Goal: Task Accomplishment & Management: Manage account settings

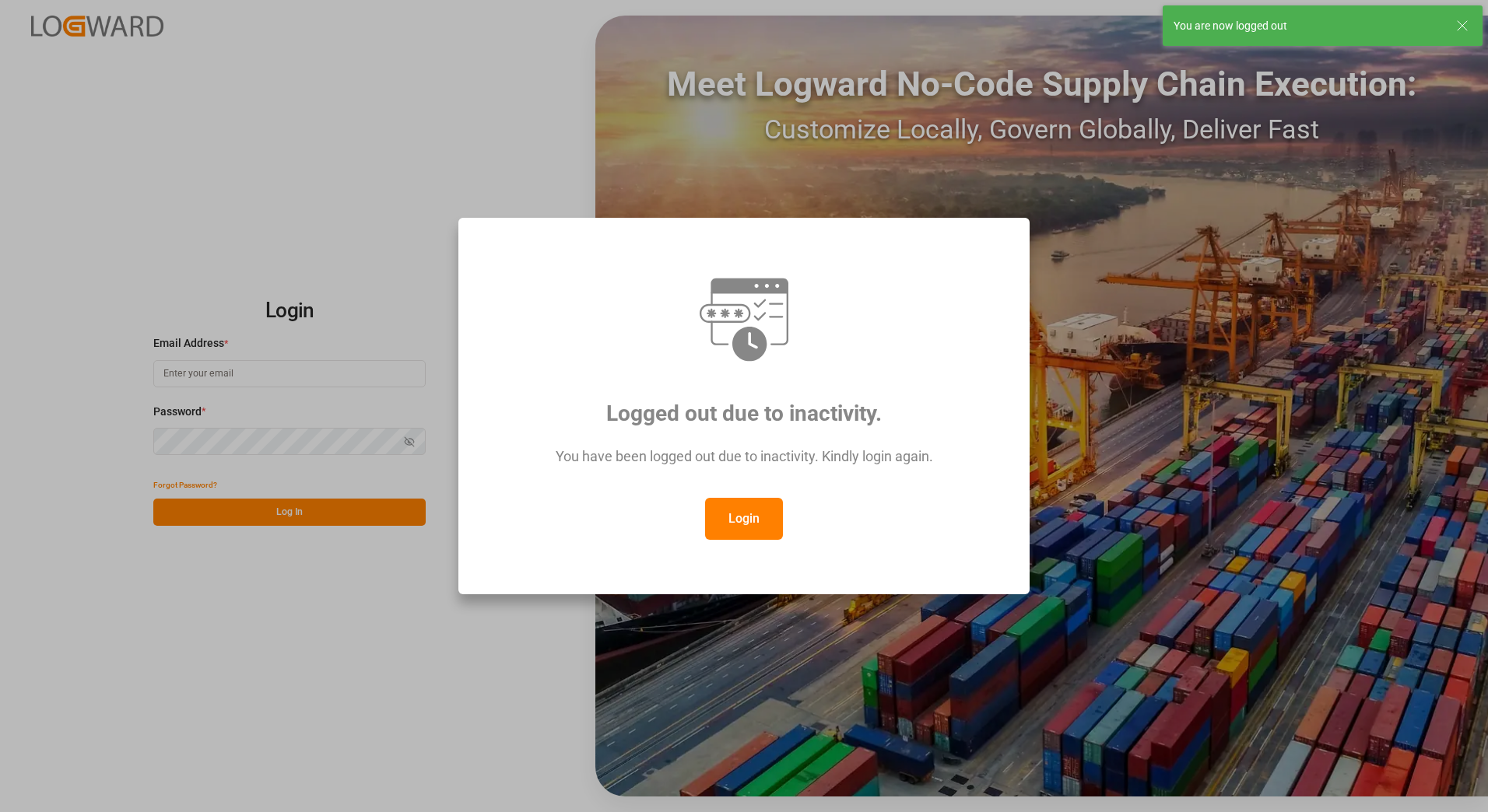
type input "[PERSON_NAME][EMAIL_ADDRESS][PERSON_NAME][DOMAIN_NAME]"
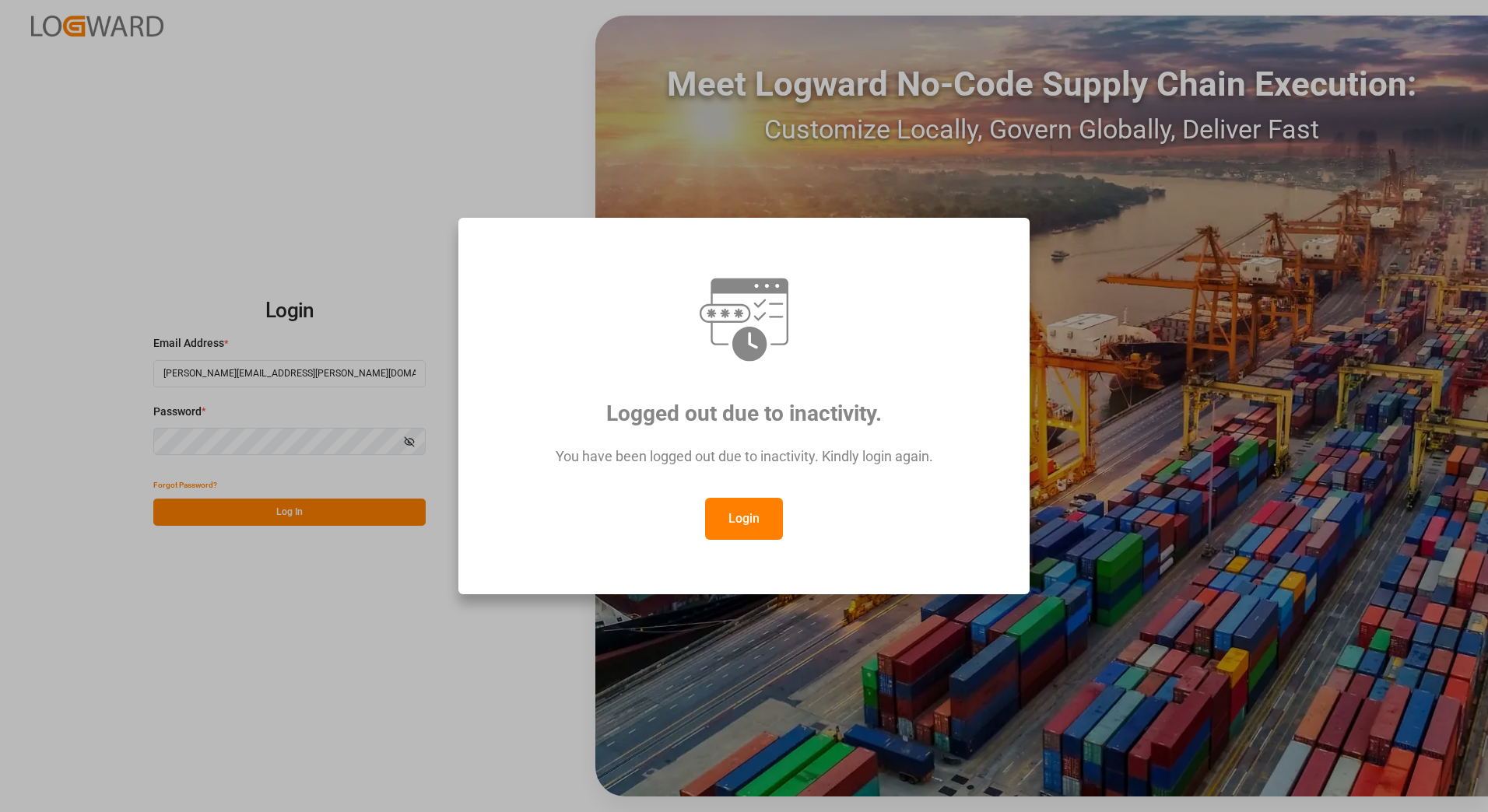
click at [755, 518] on button "Login" at bounding box center [744, 518] width 78 height 42
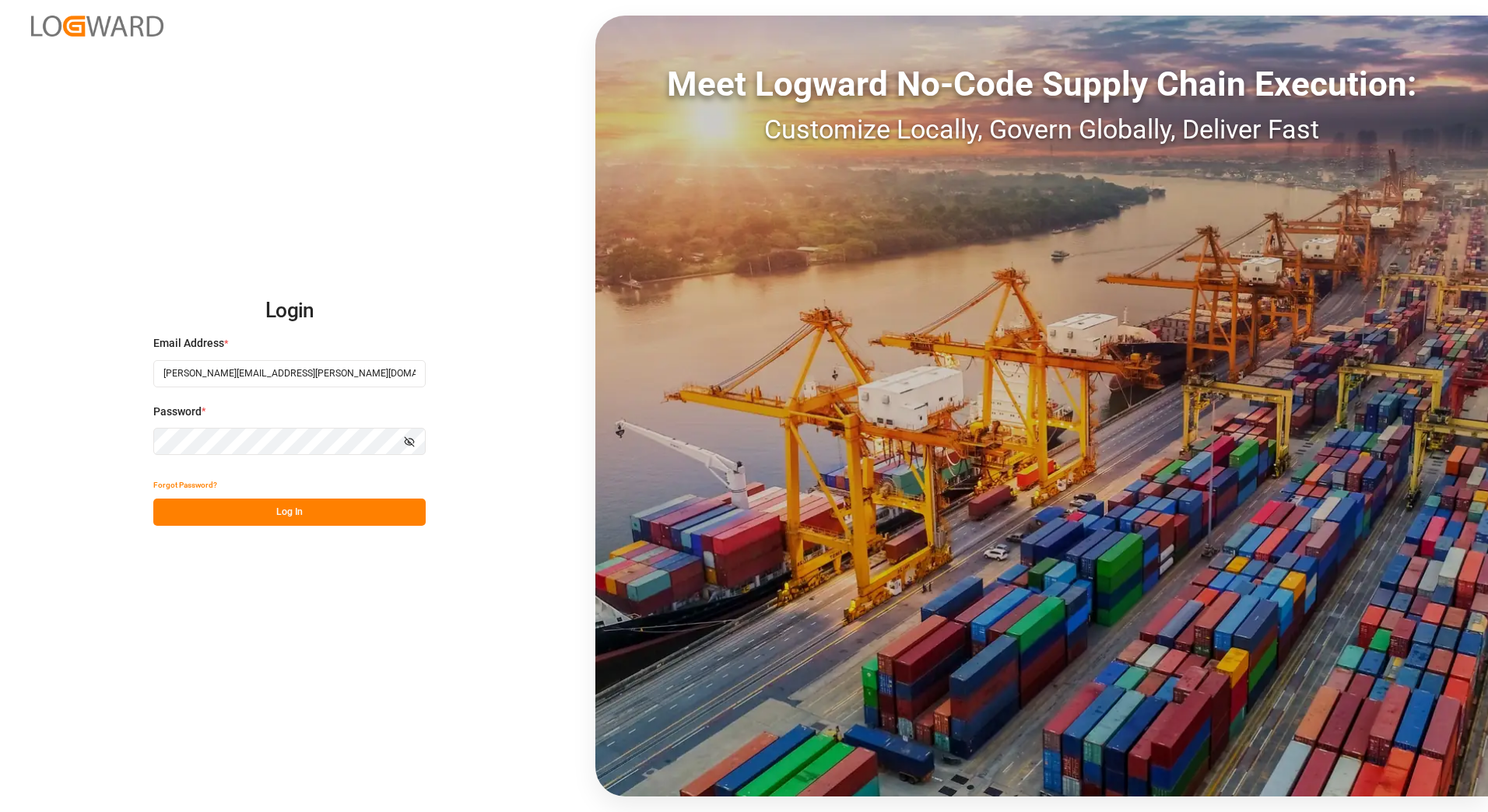
click at [317, 509] on button "Log In" at bounding box center [289, 512] width 272 height 28
